Goal: Task Accomplishment & Management: Use online tool/utility

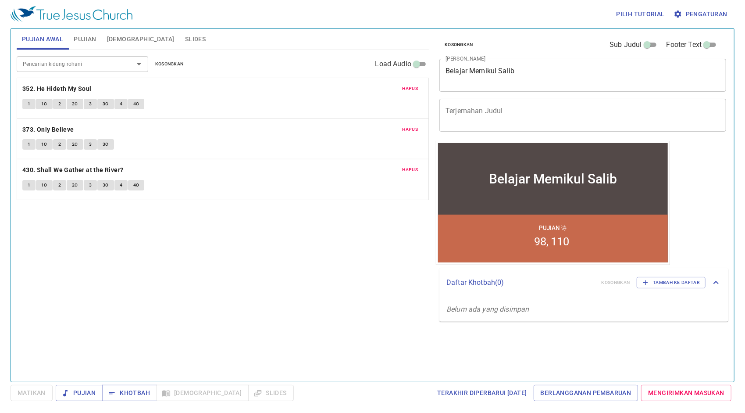
click at [415, 88] on span "Hapus" at bounding box center [411, 89] width 16 height 8
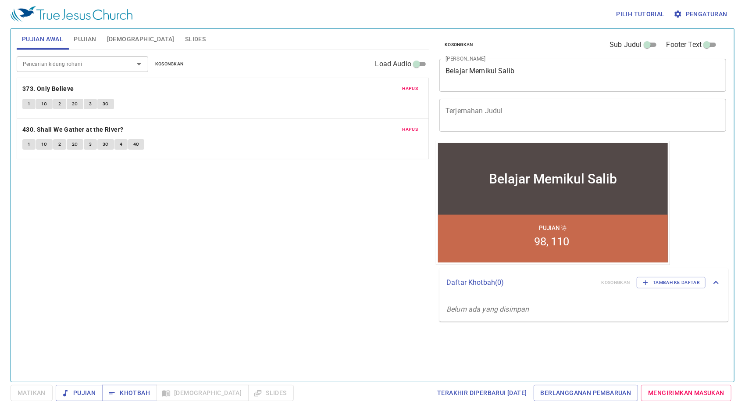
click at [415, 88] on span "Hapus" at bounding box center [411, 89] width 16 height 8
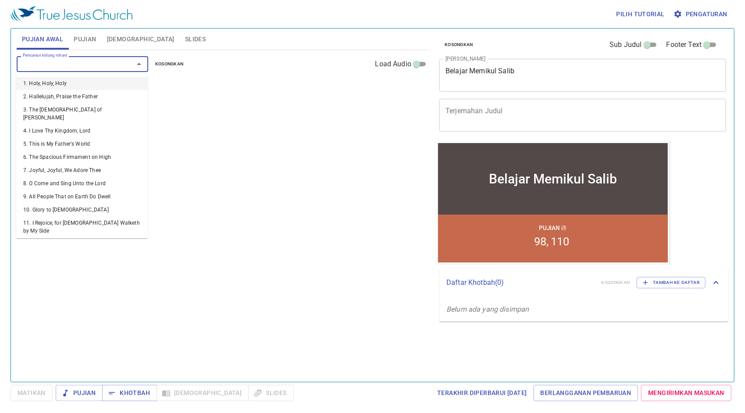
click at [93, 66] on input "Pencarian kidung rohani" at bounding box center [69, 64] width 100 height 10
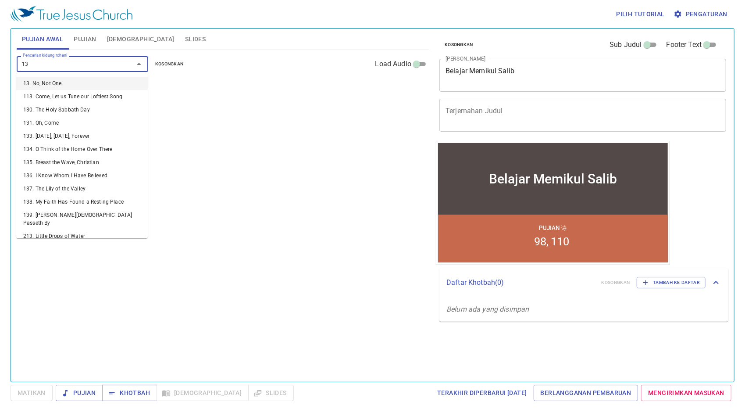
type input "130"
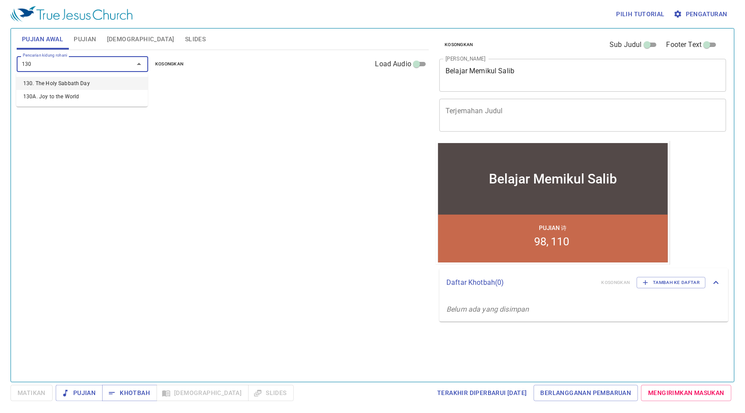
click at [87, 82] on li "130. The Holy Sabbath Day" at bounding box center [82, 83] width 132 height 13
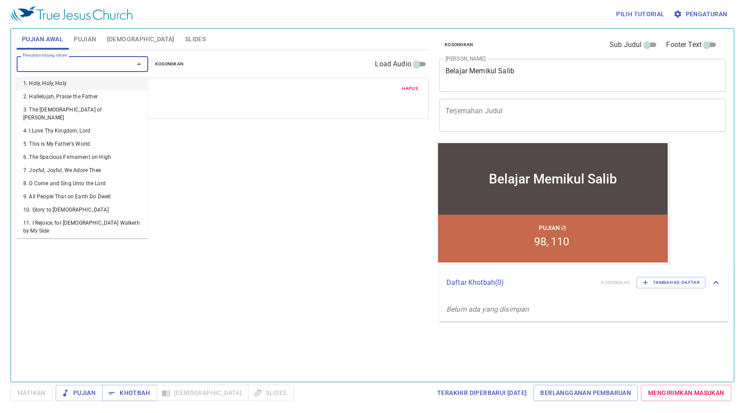
click at [82, 68] on input "Pencarian kidung rohani" at bounding box center [69, 64] width 100 height 10
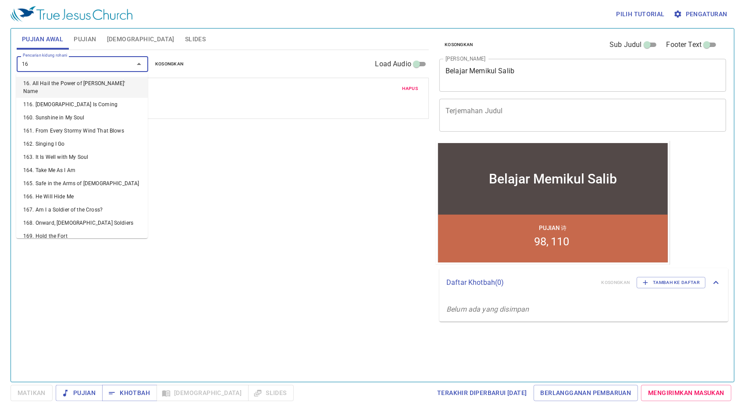
type input "169"
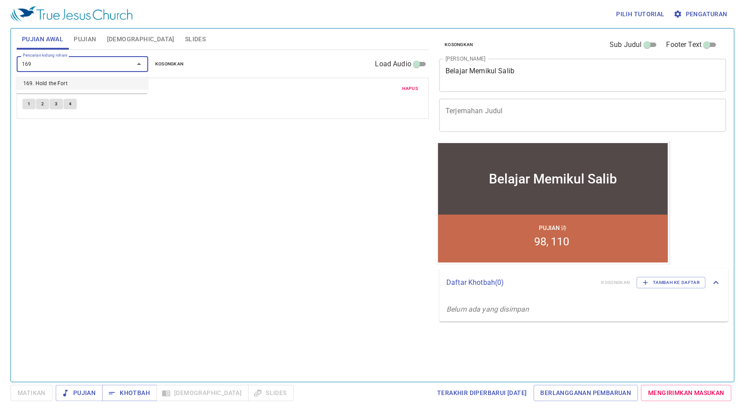
click at [114, 80] on li "169. Hold the Fort" at bounding box center [82, 83] width 132 height 13
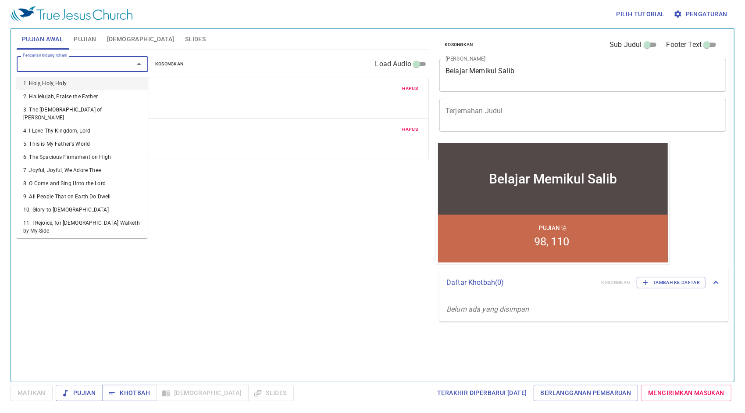
click at [108, 66] on input "Pencarian kidung rohani" at bounding box center [69, 64] width 100 height 10
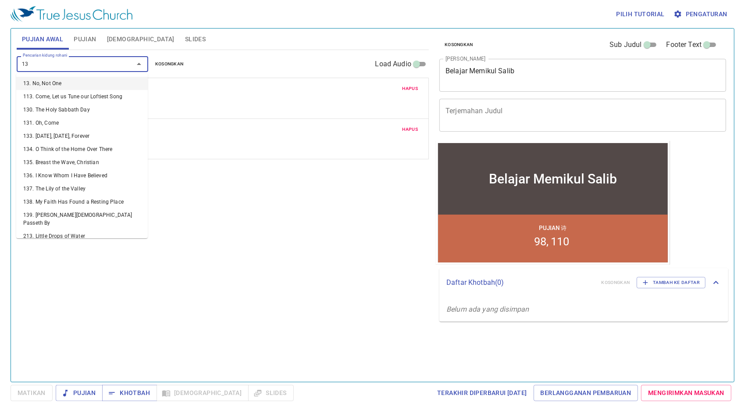
type input "138"
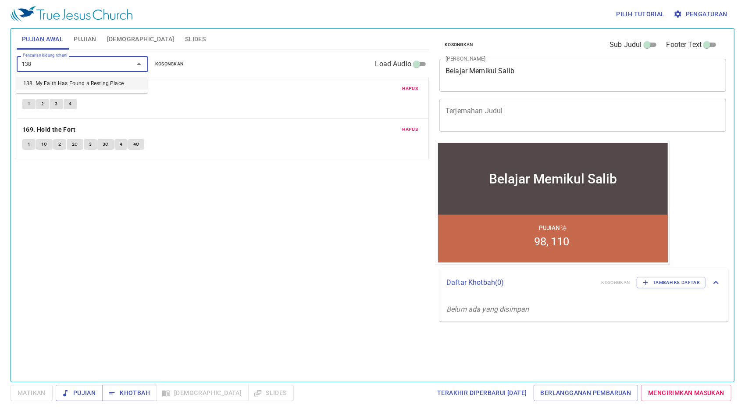
click at [125, 82] on li "138. My Faith Has Found a Resting Place" at bounding box center [82, 83] width 132 height 13
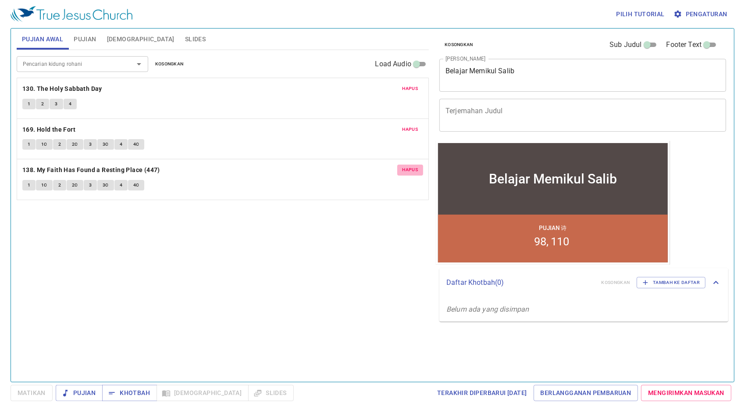
click at [413, 171] on span "Hapus" at bounding box center [411, 170] width 16 height 8
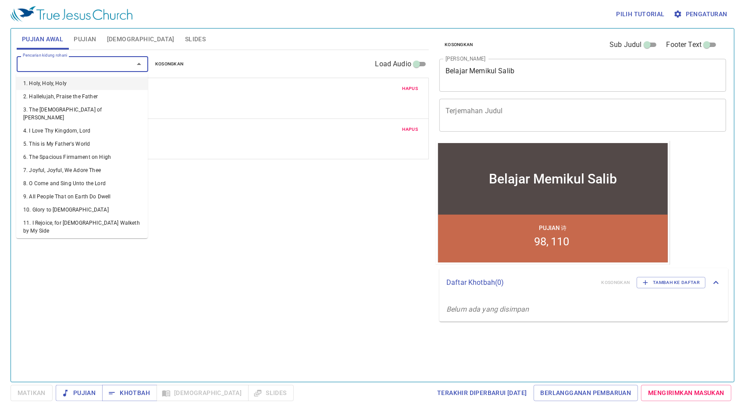
click at [91, 64] on input "Pencarian kidung rohani" at bounding box center [69, 64] width 100 height 10
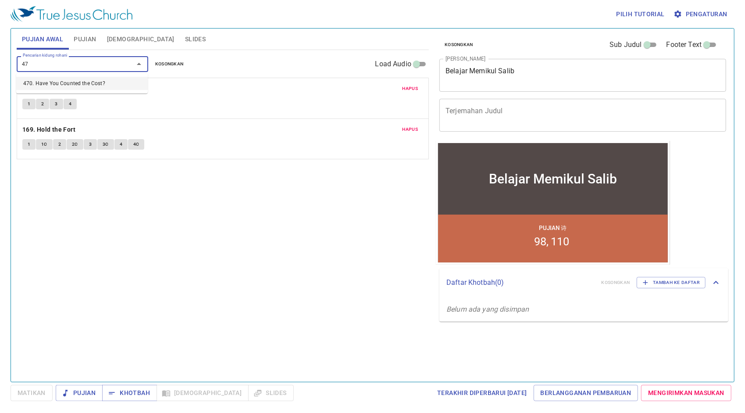
type input "470"
click at [87, 83] on li "470. Have You Counted the Cost?" at bounding box center [82, 83] width 132 height 13
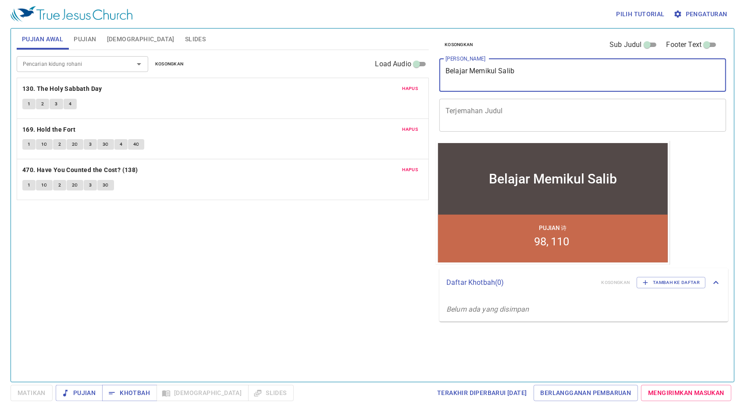
drag, startPoint x: 521, startPoint y: 72, endPoint x: 390, endPoint y: 67, distance: 130.8
click at [392, 68] on div "Pujian Awal Pujian Alkitab Slides Pencarian kidung rohani Pencarian kidung roha…" at bounding box center [372, 201] width 719 height 353
type textarea "Ujilah roh-roh itu"
click at [78, 36] on span "Pujian" at bounding box center [85, 39] width 22 height 11
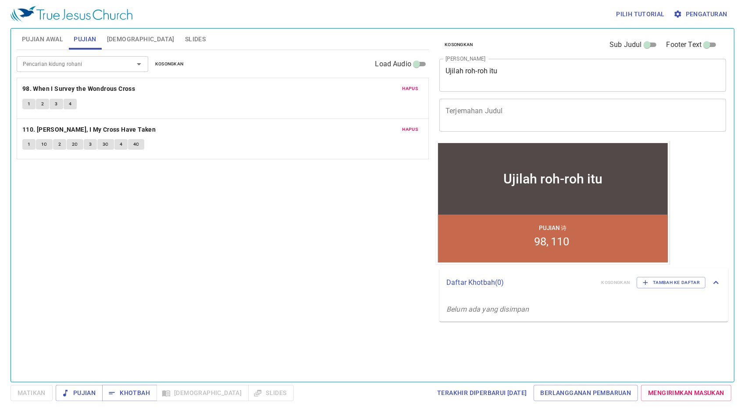
click at [413, 90] on span "Hapus" at bounding box center [411, 89] width 16 height 8
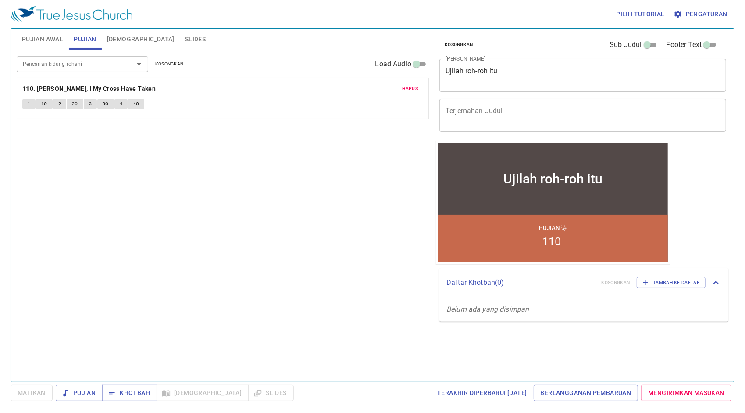
click at [413, 90] on span "Hapus" at bounding box center [411, 89] width 16 height 8
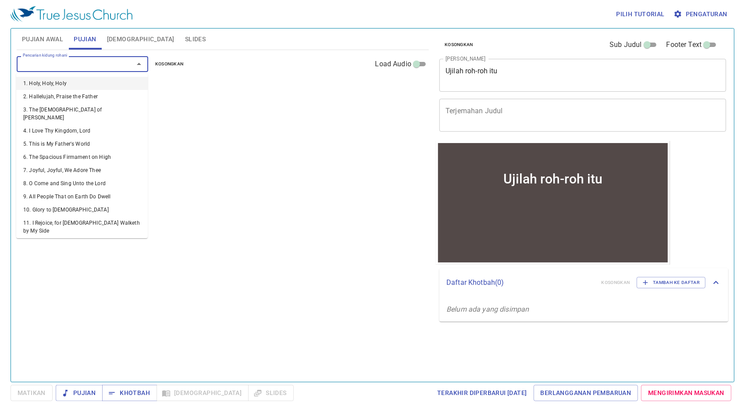
click at [100, 64] on input "Pencarian kidung rohani" at bounding box center [69, 64] width 100 height 10
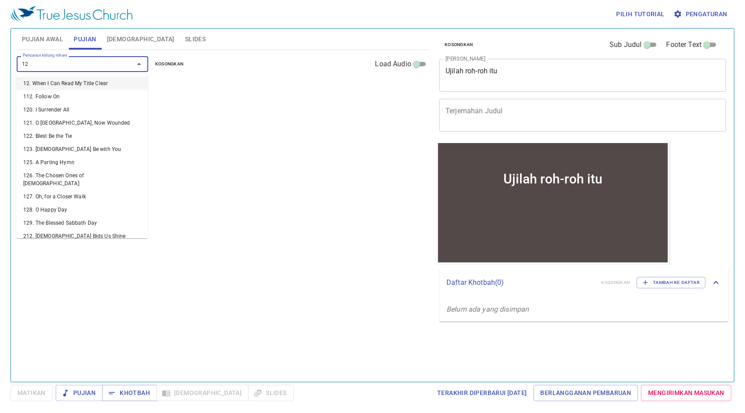
type input "129"
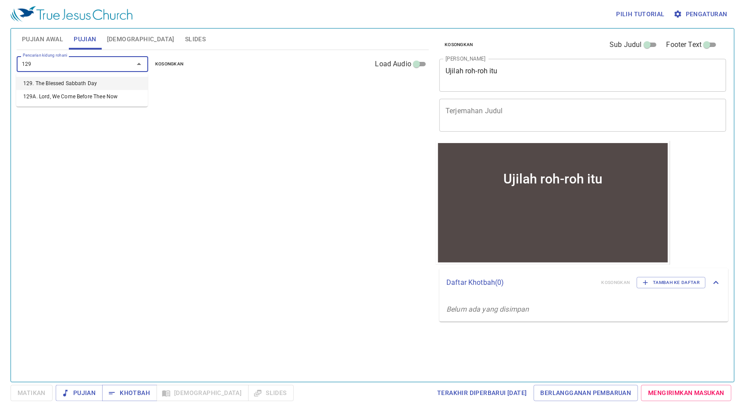
click at [87, 85] on li "129. The Blessed Sabbath Day" at bounding box center [82, 83] width 132 height 13
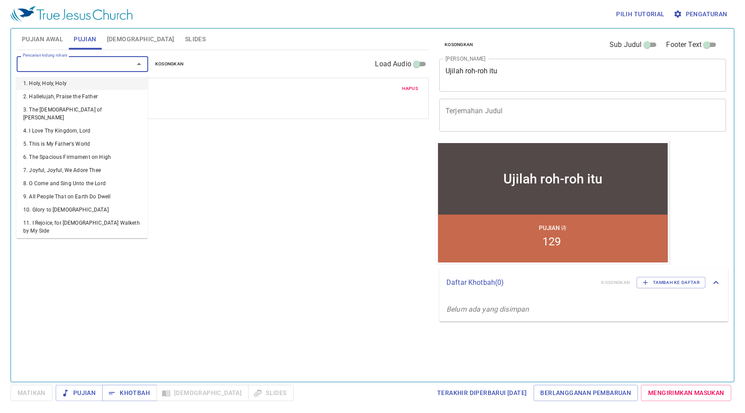
click at [79, 61] on input "Pencarian kidung rohani" at bounding box center [69, 64] width 100 height 10
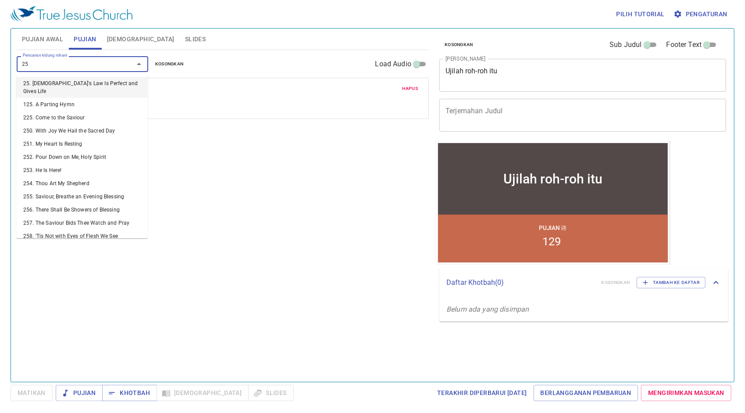
type input "253"
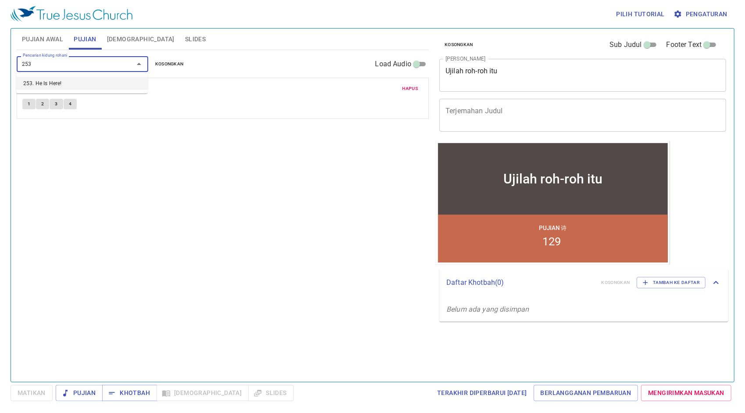
click at [77, 86] on li "253. He Is Here!" at bounding box center [82, 83] width 132 height 13
click at [45, 35] on span "Pujian Awal" at bounding box center [42, 39] width 41 height 11
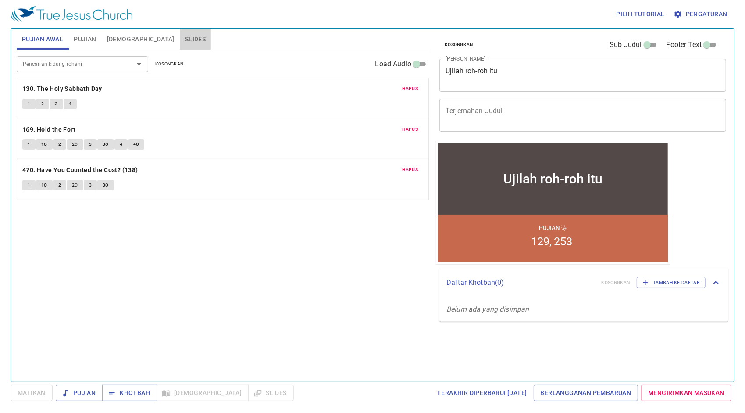
click at [185, 37] on span "Slides" at bounding box center [195, 39] width 21 height 11
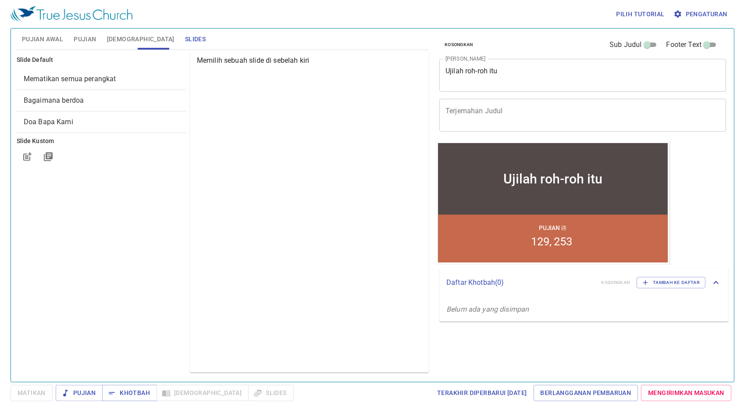
click at [247, 314] on div "Memilih sebuah slide di sebelah kiri" at bounding box center [309, 212] width 239 height 321
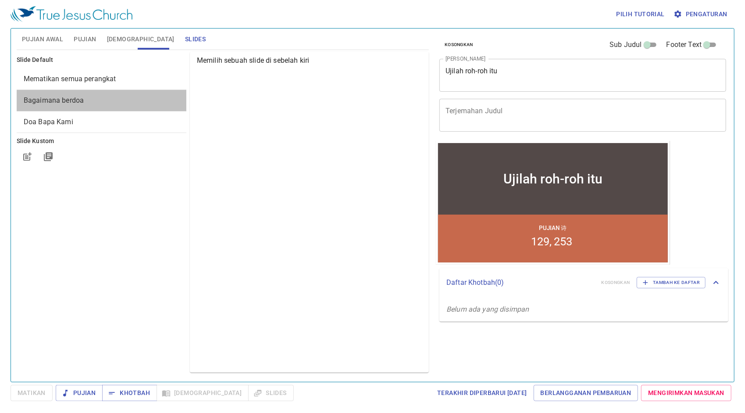
click at [86, 100] on span "Bagaimana berdoa" at bounding box center [102, 100] width 156 height 11
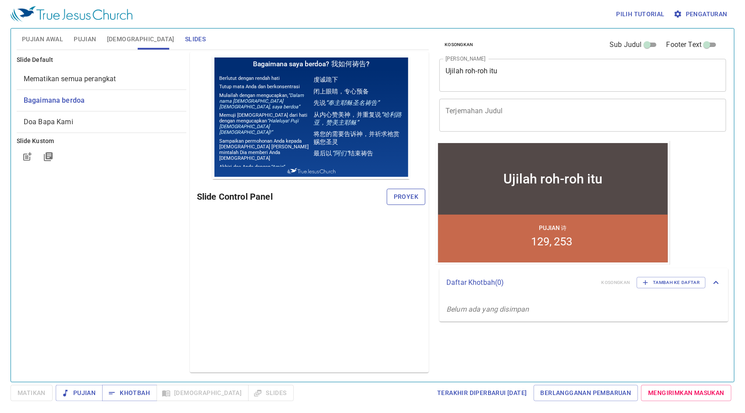
click at [398, 197] on span "Proyek" at bounding box center [406, 196] width 25 height 11
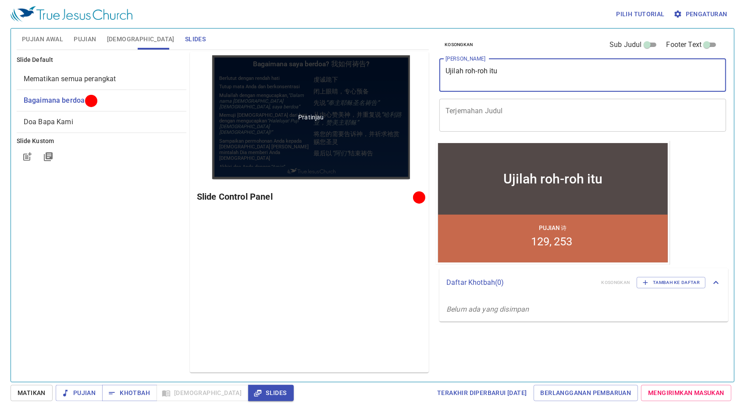
drag, startPoint x: 516, startPoint y: 74, endPoint x: 384, endPoint y: 88, distance: 132.8
click at [384, 88] on div "Pujian Awal Pujian Alkitab Slides Pencarian kidung rohani Pencarian kidung roha…" at bounding box center [372, 201] width 719 height 353
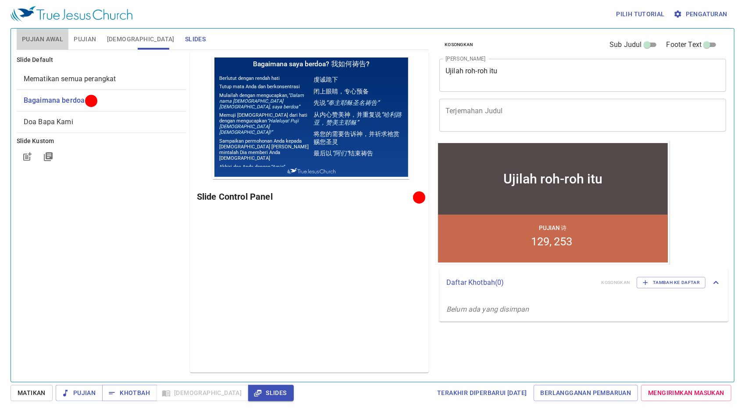
click at [50, 37] on span "Pujian Awal" at bounding box center [42, 39] width 41 height 11
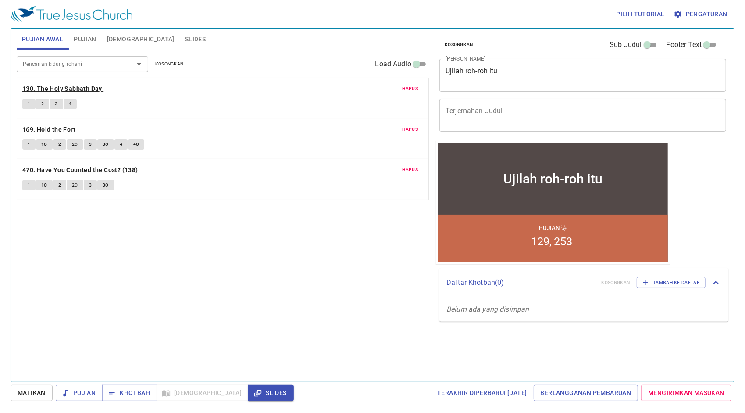
click at [56, 85] on b "130. The Holy Sabbath Day" at bounding box center [62, 88] width 80 height 11
click at [22, 104] on button "1" at bounding box center [28, 104] width 13 height 11
click at [43, 105] on span "2" at bounding box center [42, 104] width 3 height 8
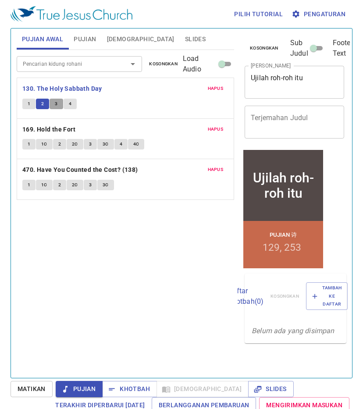
click at [55, 100] on span "3" at bounding box center [56, 104] width 3 height 8
click at [68, 104] on button "4" at bounding box center [70, 104] width 13 height 11
click at [54, 91] on b "130. The Holy Sabbath Day" at bounding box center [62, 88] width 80 height 11
click at [53, 130] on b "169. Hold the Fort" at bounding box center [48, 129] width 53 height 11
click at [29, 142] on span "1" at bounding box center [29, 144] width 3 height 8
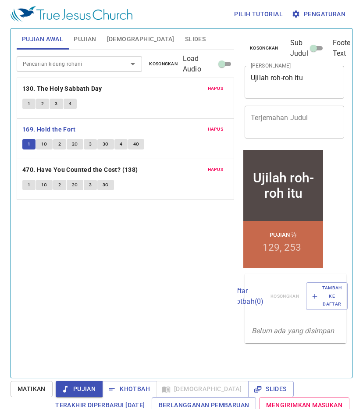
click at [43, 139] on button "1C" at bounding box center [44, 144] width 17 height 11
click at [60, 146] on span "2" at bounding box center [59, 144] width 3 height 8
click at [61, 182] on button "2" at bounding box center [59, 185] width 13 height 11
click at [72, 184] on span "2C" at bounding box center [75, 185] width 6 height 8
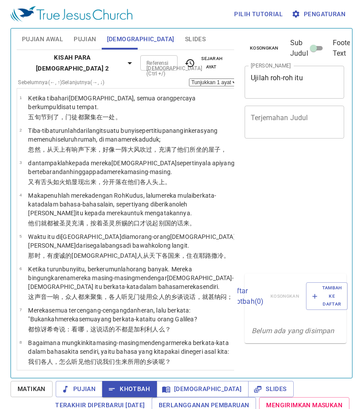
select select "15"
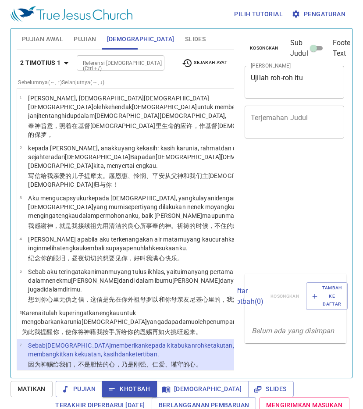
select select "7"
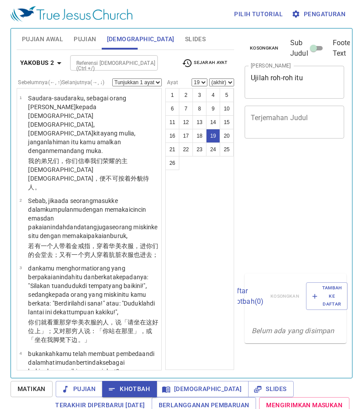
select select "19"
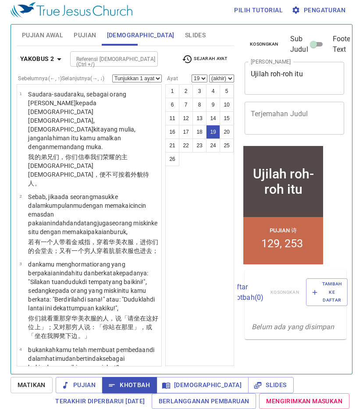
scroll to position [1029, 0]
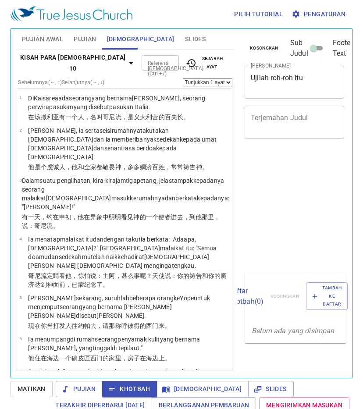
select select "46"
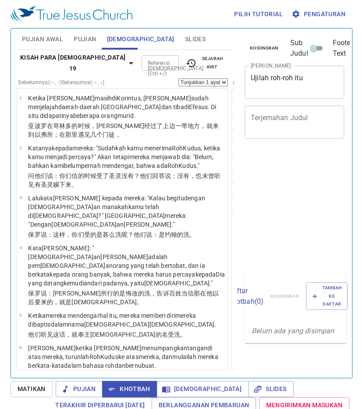
select select "7"
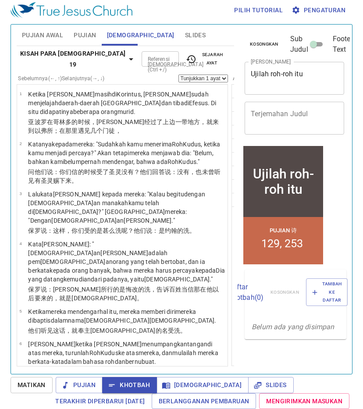
scroll to position [186, 0]
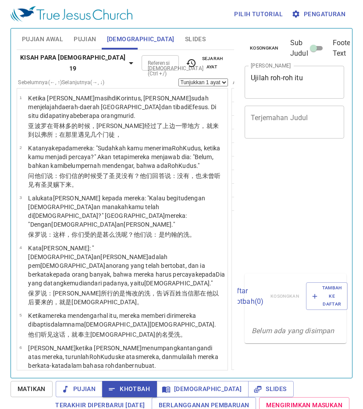
select select "7"
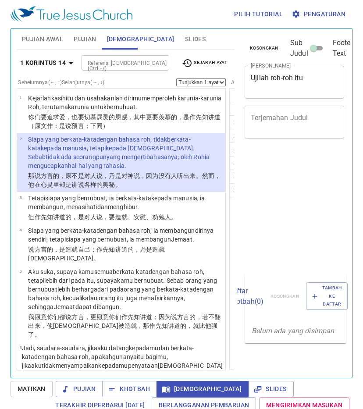
select select "2"
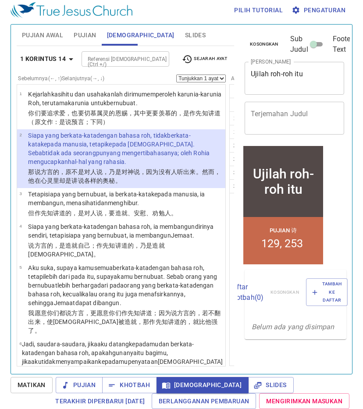
scroll to position [4, 0]
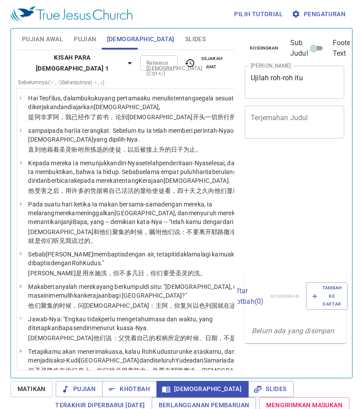
select select "14"
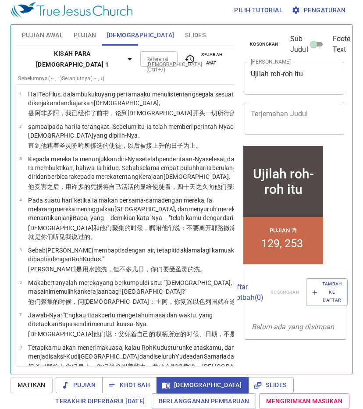
scroll to position [753, 0]
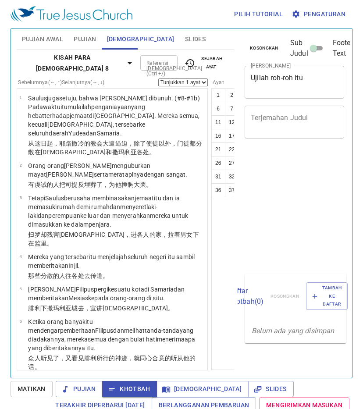
select select "18"
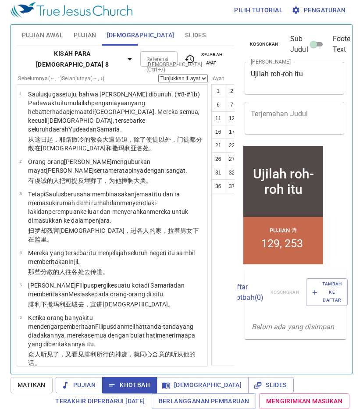
scroll to position [771, 0]
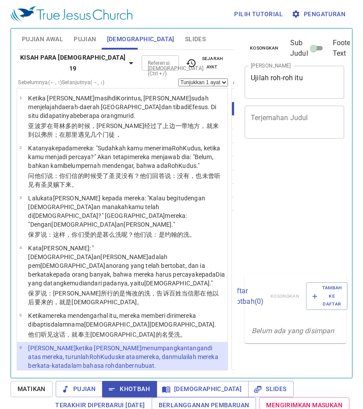
select select "6"
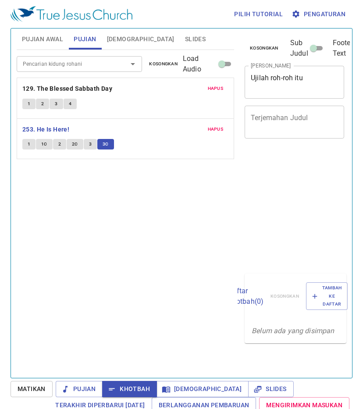
scroll to position [4, 0]
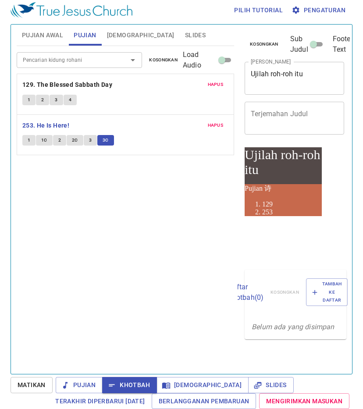
scroll to position [4, 0]
